Goal: Navigation & Orientation: Find specific page/section

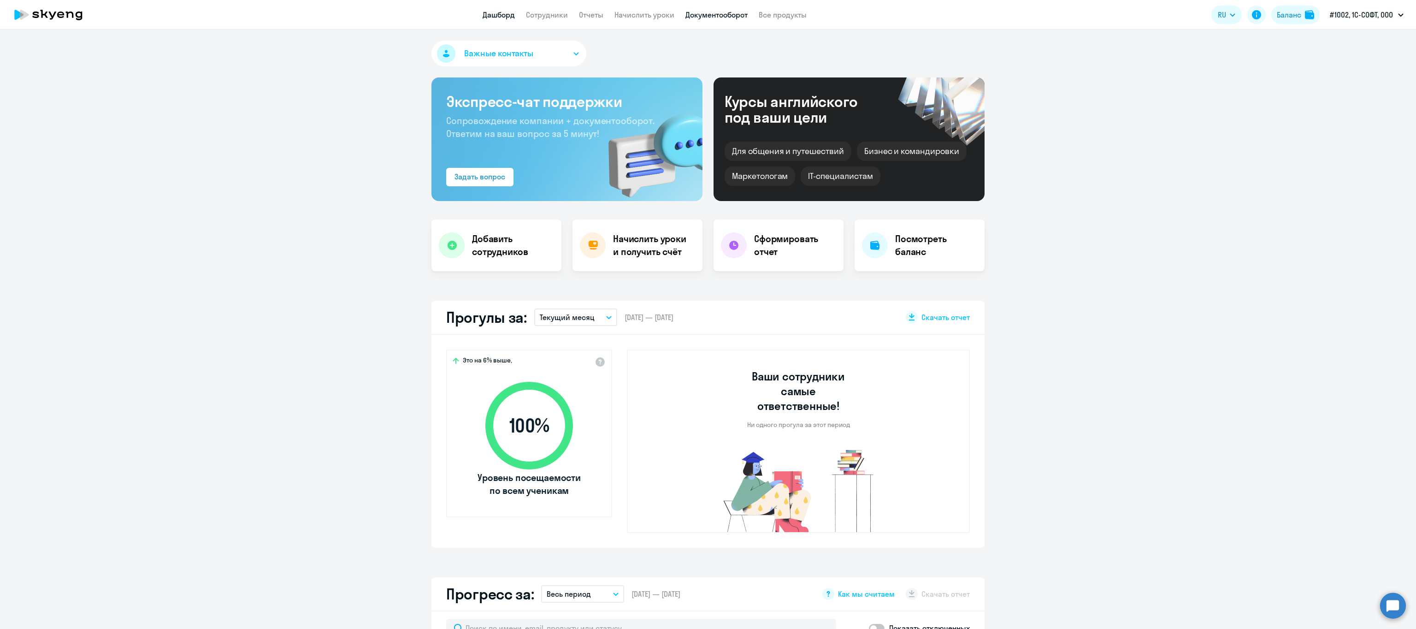
click at [702, 12] on link "Документооборот" at bounding box center [716, 14] width 62 height 9
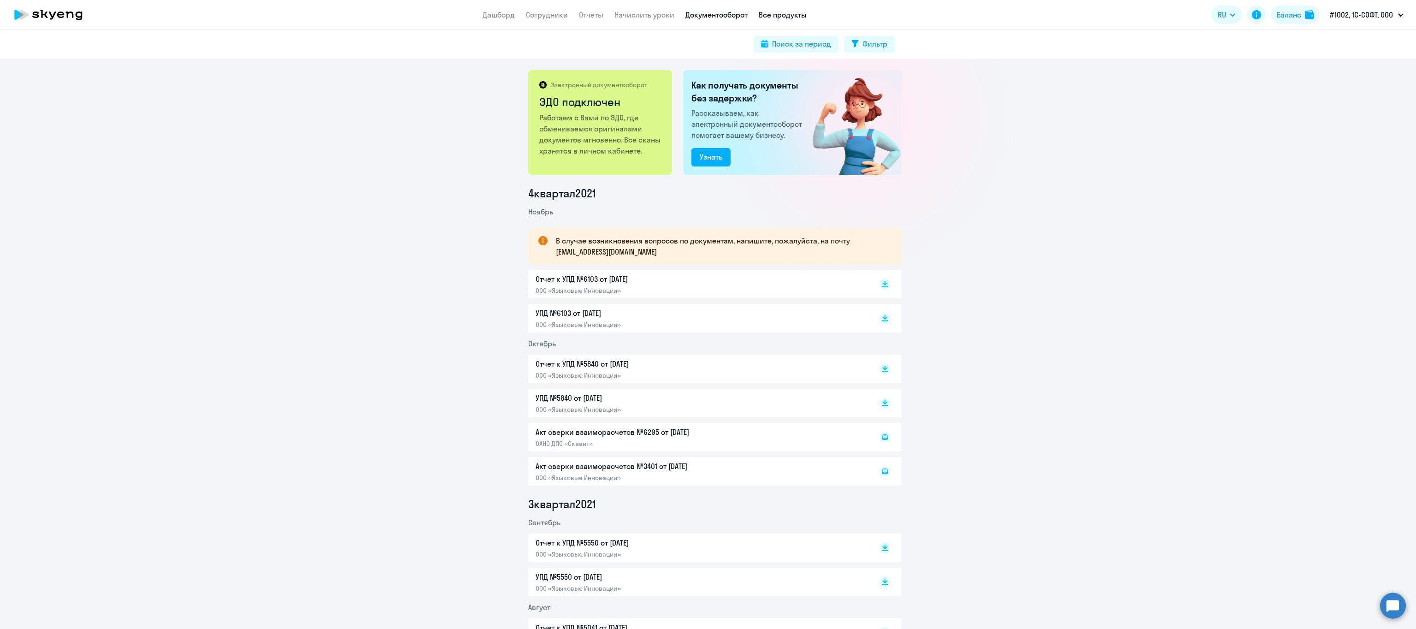
click at [769, 14] on link "Все продукты" at bounding box center [783, 14] width 48 height 9
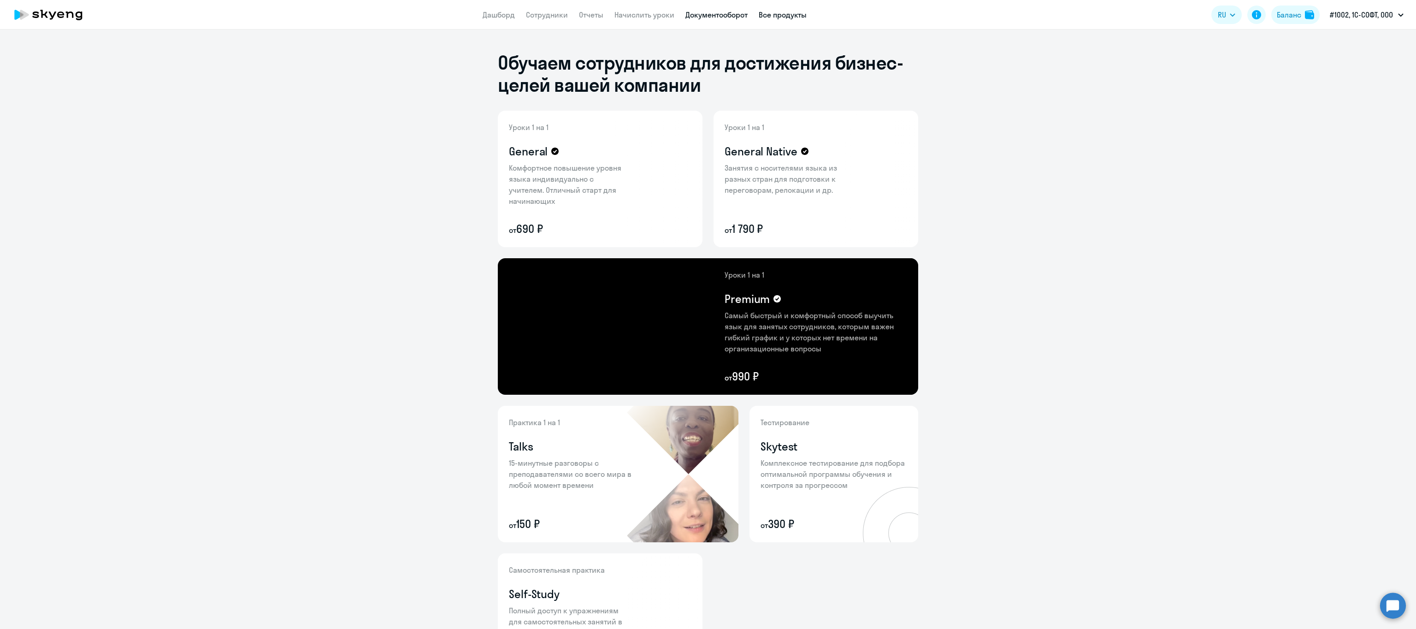
click at [708, 12] on link "Документооборот" at bounding box center [716, 14] width 62 height 9
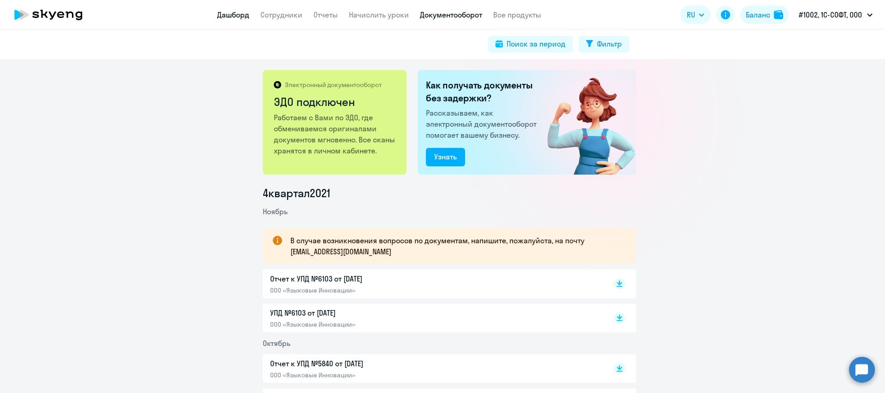
click at [226, 12] on link "Дашборд" at bounding box center [233, 14] width 32 height 9
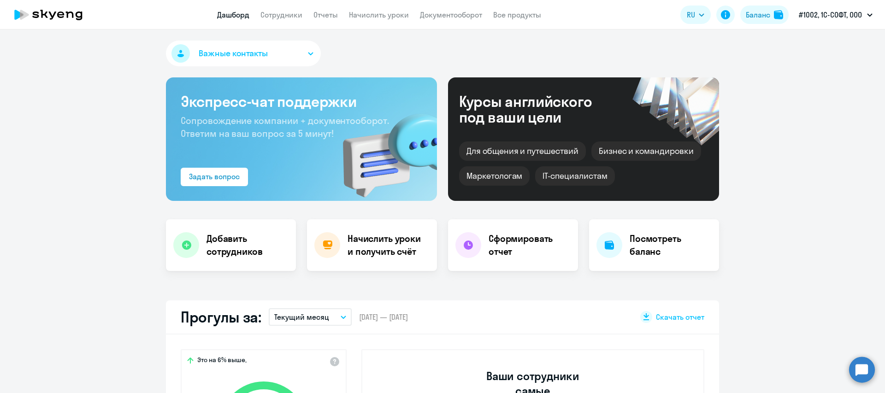
select select "30"
